Goal: Check status: Check status

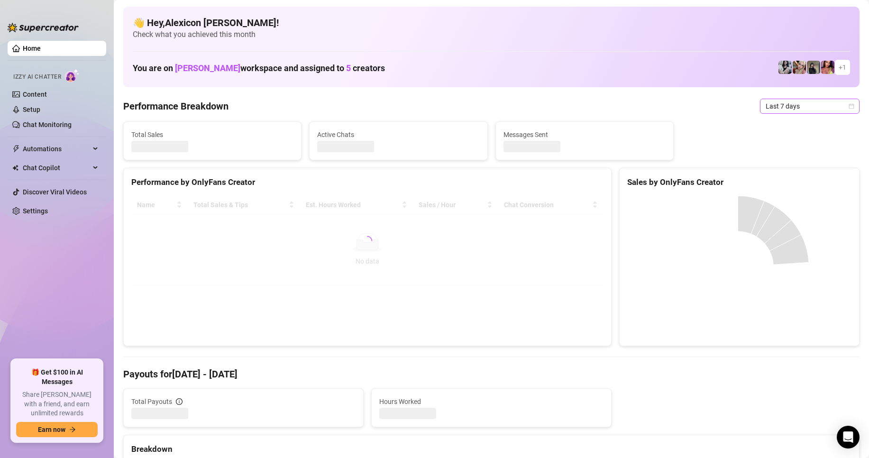
click at [798, 104] on span "Last 7 days" at bounding box center [810, 106] width 88 height 14
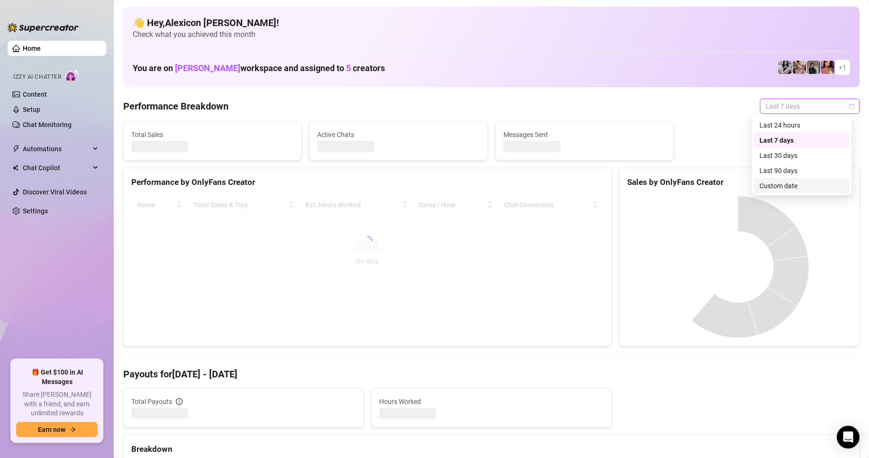
click at [776, 190] on div "Custom date" at bounding box center [801, 186] width 84 height 10
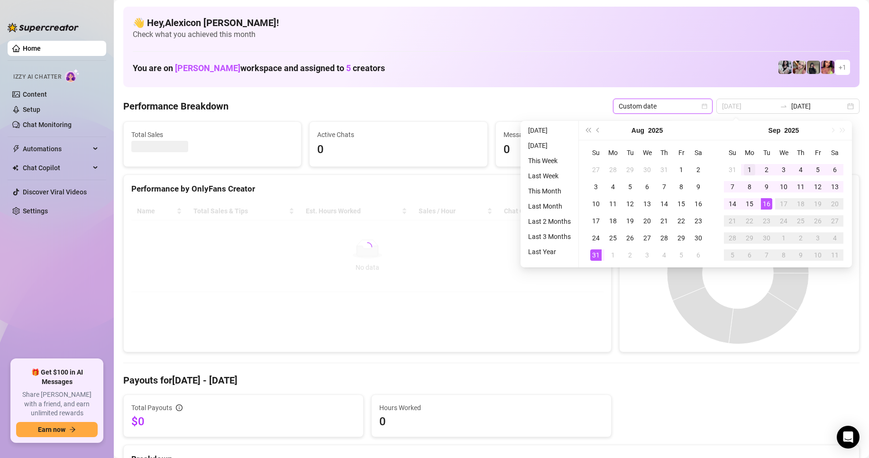
type input "[DATE]"
drag, startPoint x: 748, startPoint y: 169, endPoint x: 753, endPoint y: 197, distance: 28.5
click at [748, 169] on div "1" at bounding box center [749, 169] width 11 height 11
type input "[DATE]"
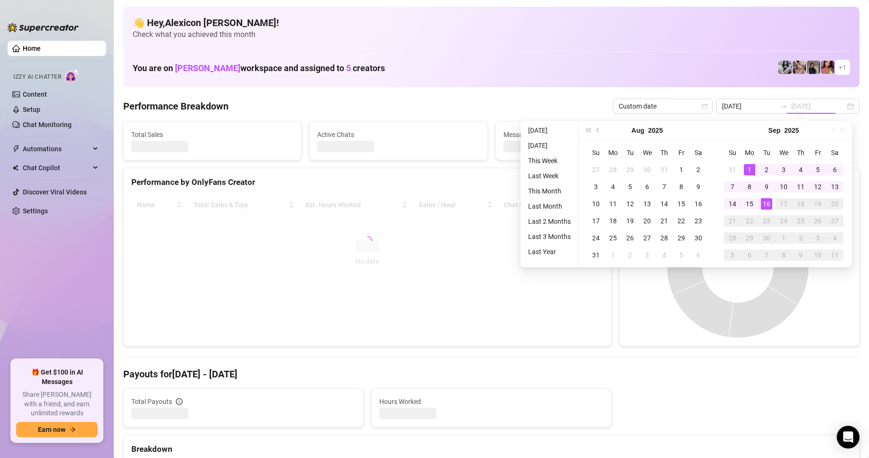
click at [764, 207] on div "16" at bounding box center [766, 203] width 11 height 11
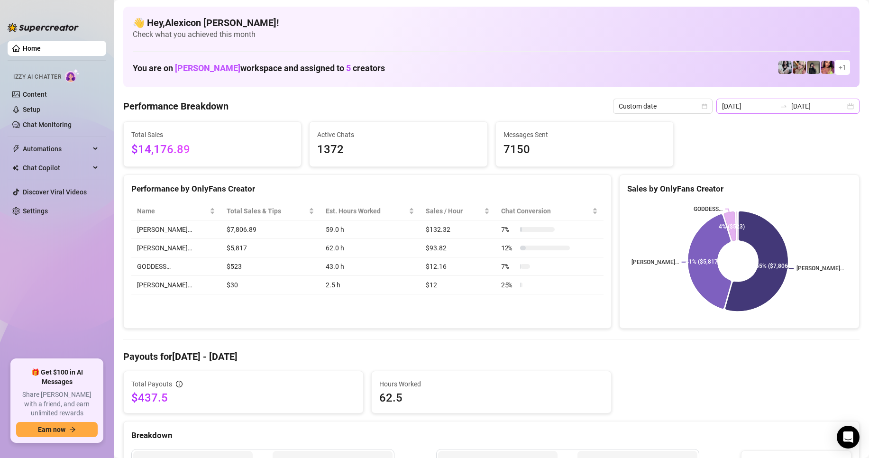
click at [779, 100] on div "[DATE] [DATE]" at bounding box center [787, 106] width 143 height 15
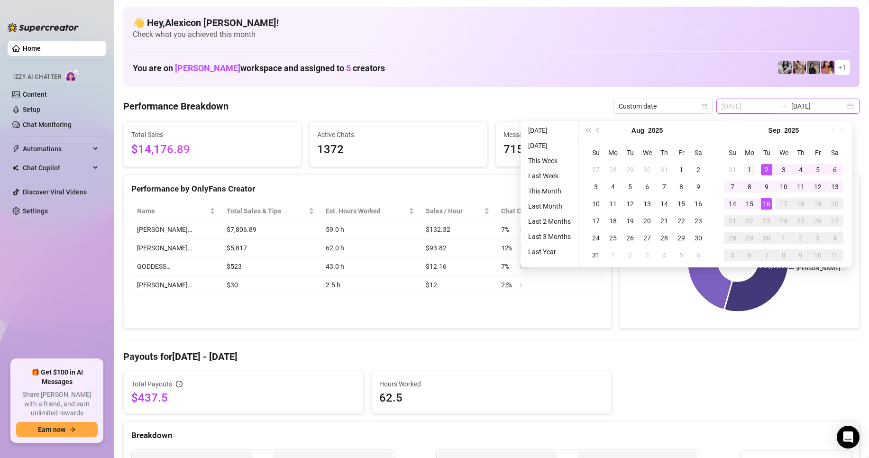
type input "[DATE]"
click at [752, 168] on div "1" at bounding box center [749, 169] width 11 height 11
type input "[DATE]"
click at [763, 202] on div "16" at bounding box center [766, 203] width 11 height 11
type input "[DATE]"
